Goal: Transaction & Acquisition: Purchase product/service

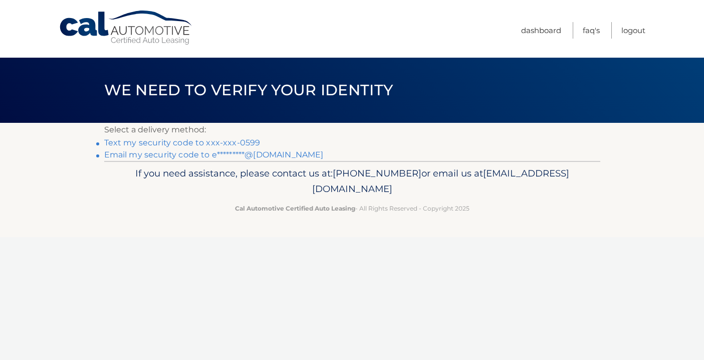
click at [179, 140] on link "Text my security code to xxx-xxx-0599" at bounding box center [182, 143] width 156 height 10
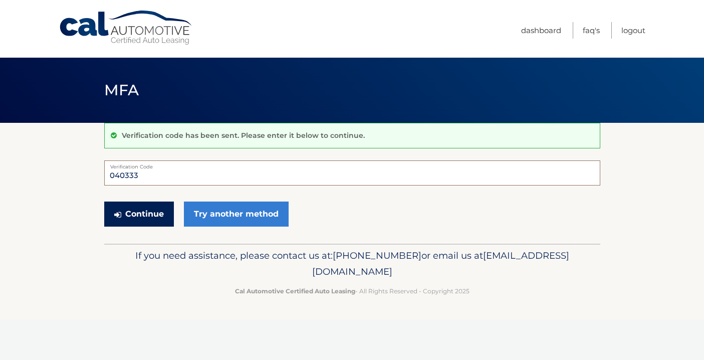
type input "040333"
click at [138, 213] on button "Continue" at bounding box center [139, 213] width 70 height 25
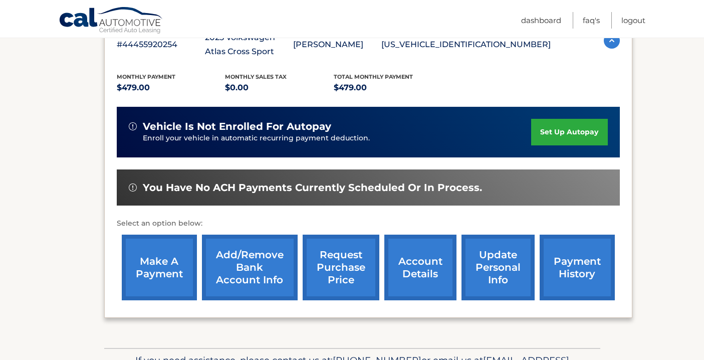
scroll to position [198, 0]
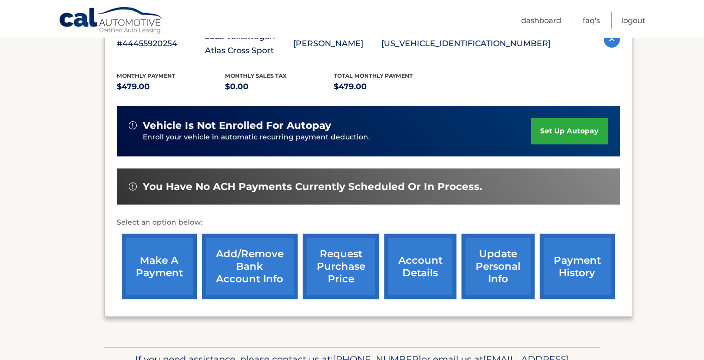
click at [148, 259] on link "make a payment" at bounding box center [159, 266] width 75 height 66
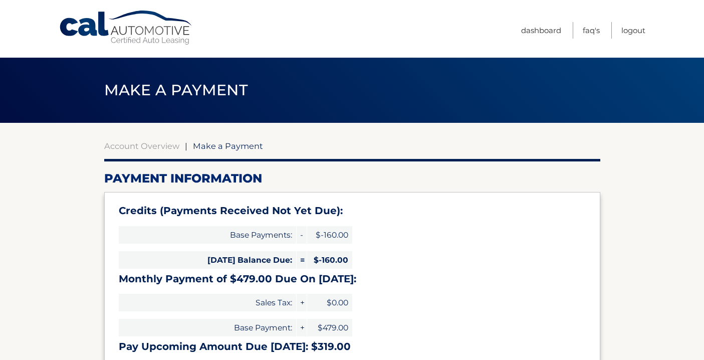
select select "OGIzYzY3MWEtODJjNS00NTIzLWE0ZTAtODk2NDFlNDg2MjQ5"
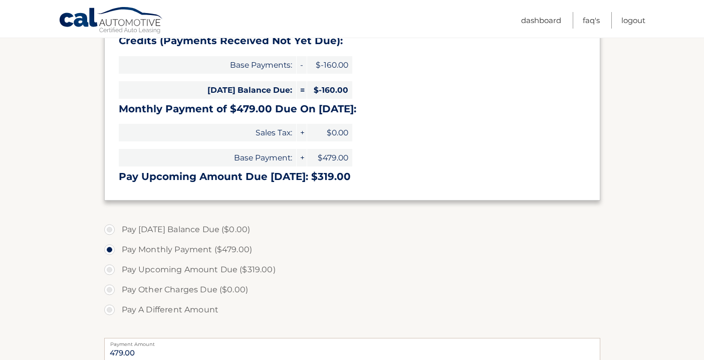
scroll to position [170, 0]
click at [110, 307] on label "Pay A Different Amount" at bounding box center [352, 309] width 496 height 20
click at [110, 307] on input "Pay A Different Amount" at bounding box center [113, 307] width 10 height 16
radio input "true"
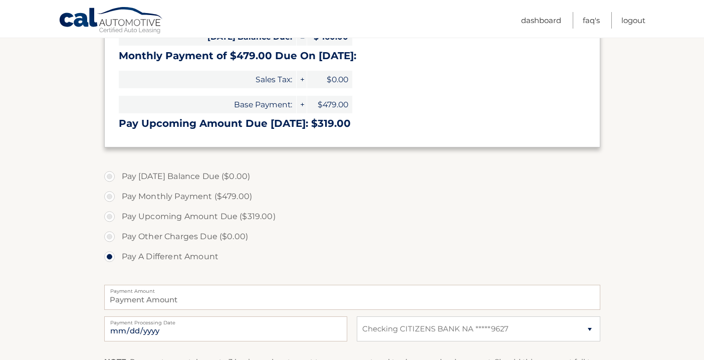
scroll to position [223, 0]
click at [149, 294] on input "Payment Amount" at bounding box center [352, 296] width 496 height 25
type input "160.00"
click at [37, 287] on section "Account Overview | Make a Payment Payment Information Credits (Payments Receive…" at bounding box center [352, 178] width 704 height 559
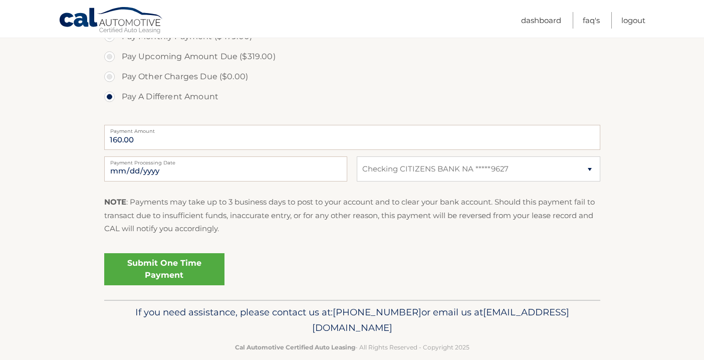
scroll to position [384, 0]
click at [153, 266] on link "Submit One Time Payment" at bounding box center [164, 268] width 120 height 32
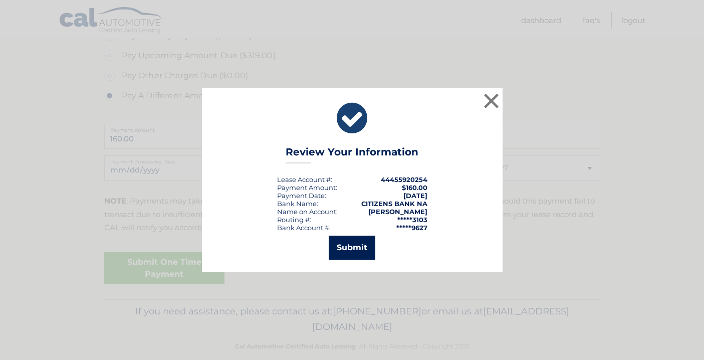
click at [342, 246] on button "Submit" at bounding box center [352, 247] width 47 height 24
